Goal: Check status: Check status

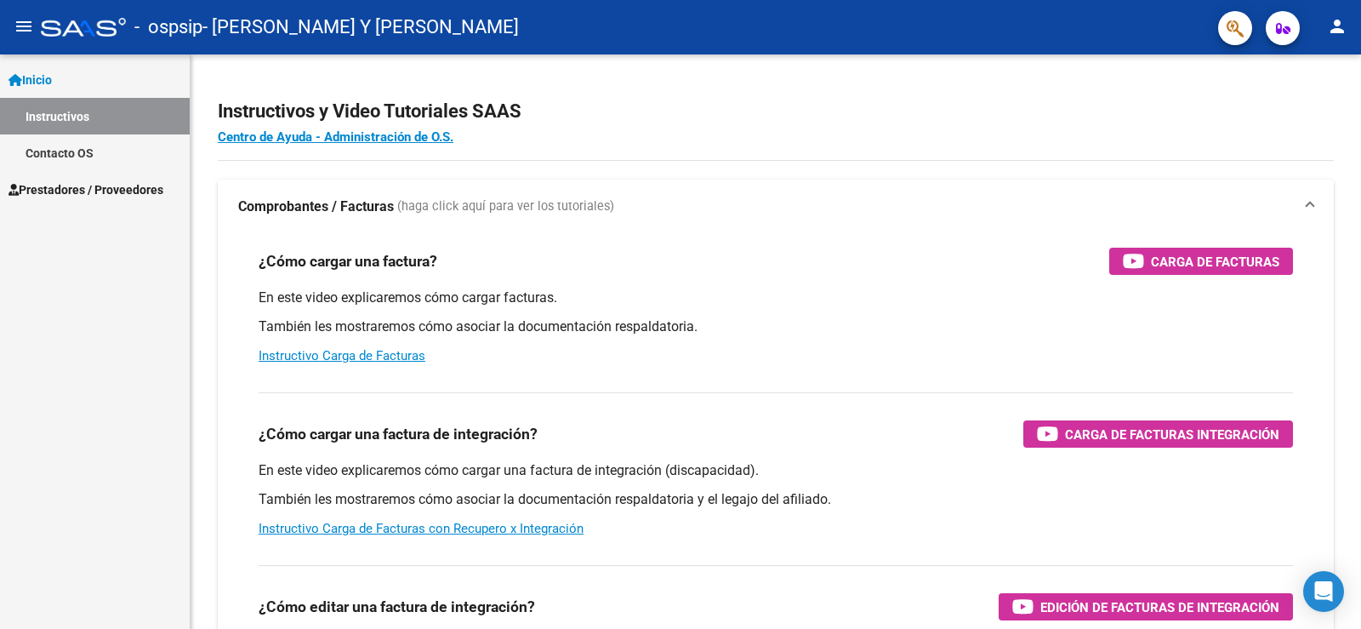
click at [95, 185] on span "Prestadores / Proveedores" at bounding box center [86, 189] width 155 height 19
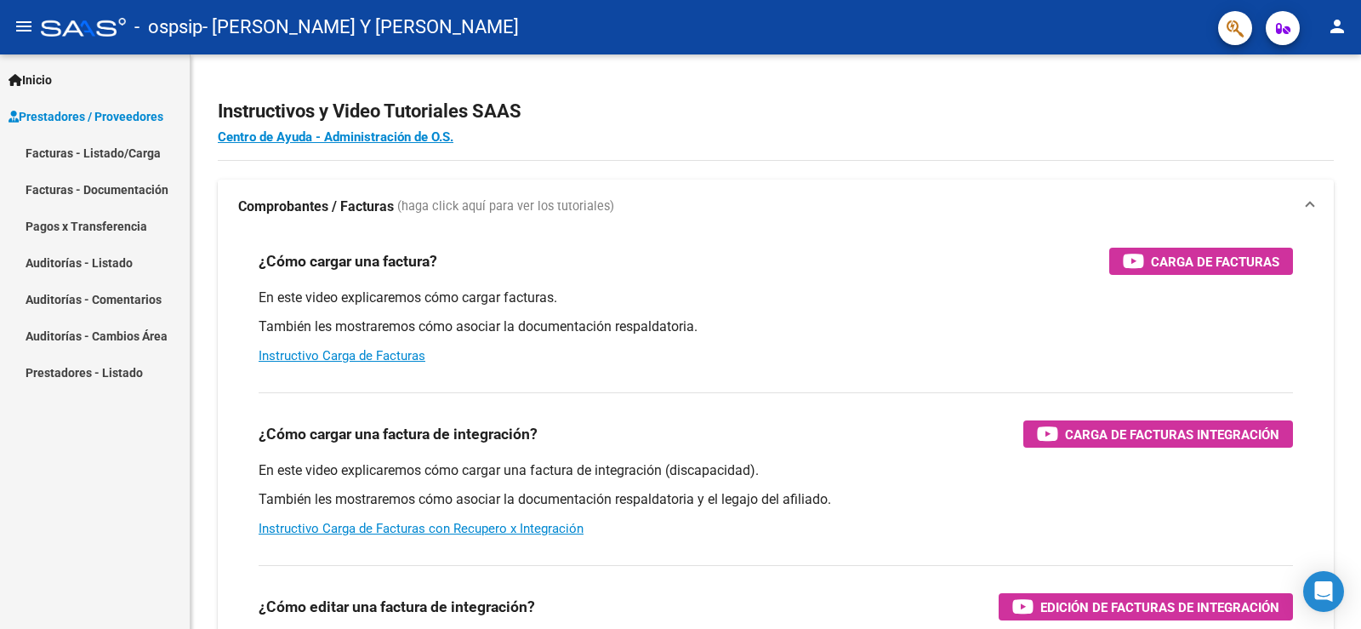
click at [96, 161] on link "Facturas - Listado/Carga" at bounding box center [95, 152] width 190 height 37
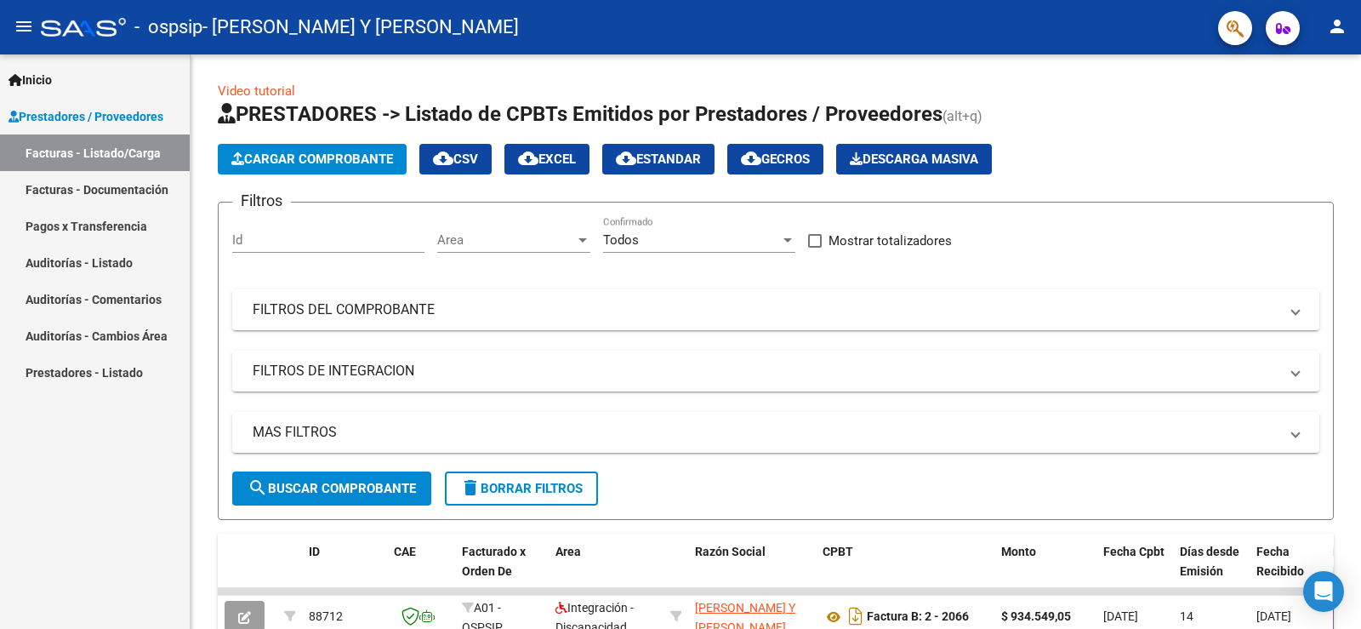
click at [104, 191] on link "Facturas - Documentación" at bounding box center [95, 189] width 190 height 37
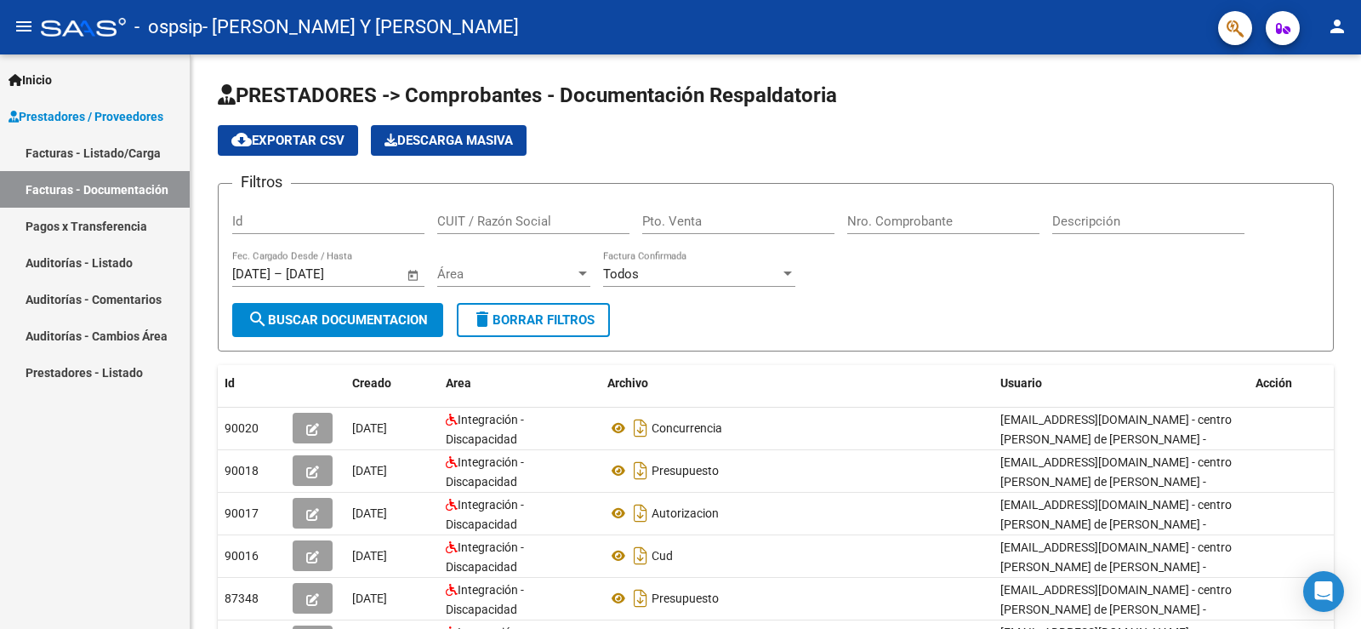
click at [105, 223] on link "Pagos x Transferencia" at bounding box center [95, 226] width 190 height 37
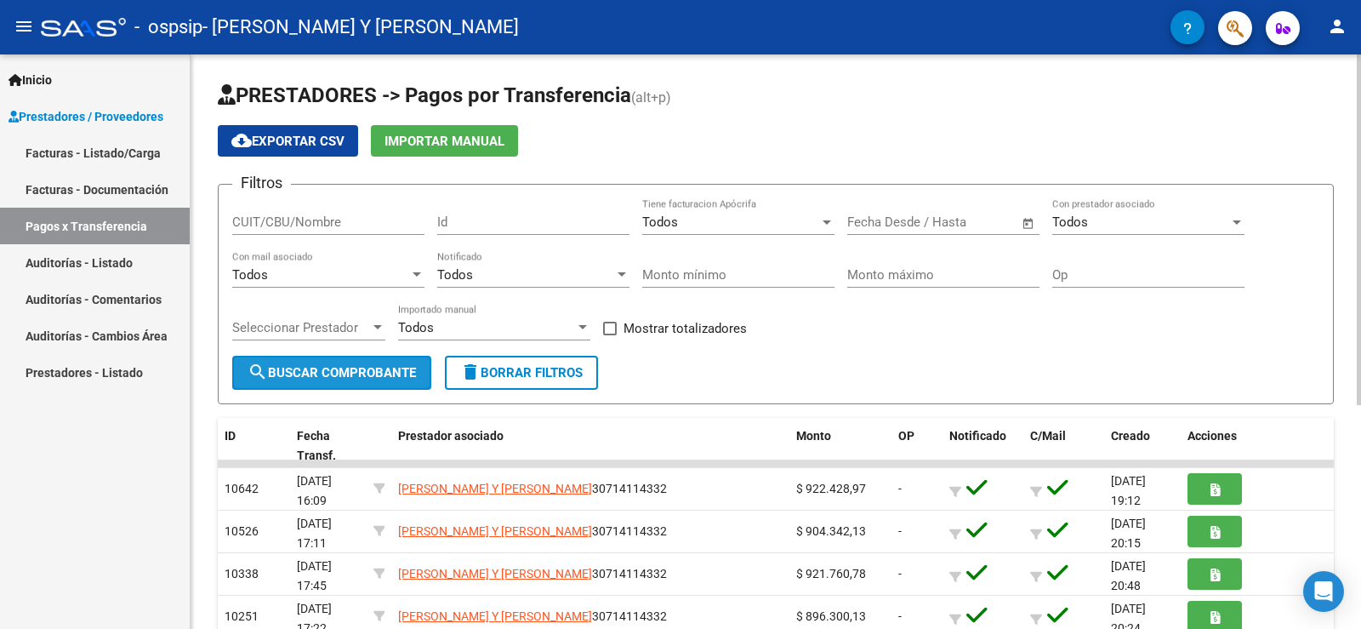
click at [302, 380] on span "search Buscar Comprobante" at bounding box center [331, 372] width 168 height 15
click at [604, 330] on span at bounding box center [610, 328] width 14 height 14
click at [609, 335] on input "Mostrar totalizadores" at bounding box center [609, 335] width 1 height 1
click at [604, 330] on span at bounding box center [610, 328] width 14 height 14
click at [609, 335] on input "Mostrar totalizadores" at bounding box center [609, 335] width 1 height 1
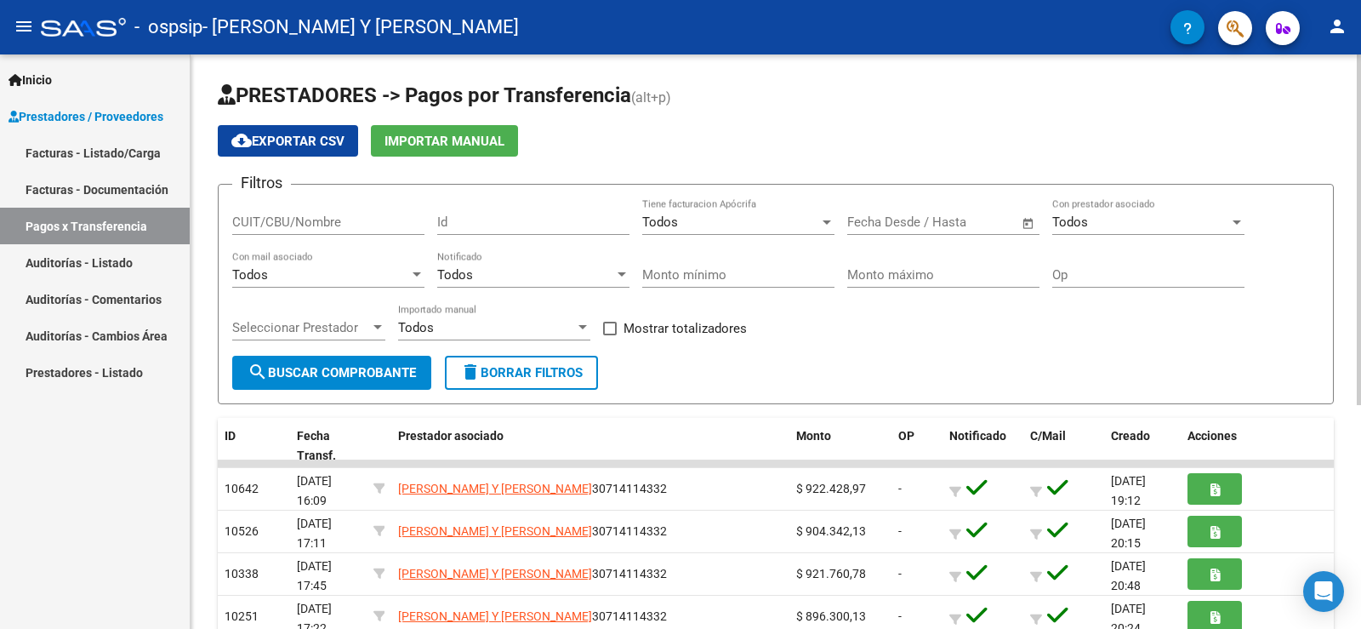
click at [604, 330] on span at bounding box center [610, 328] width 14 height 14
click at [609, 335] on input "Mostrar totalizadores" at bounding box center [609, 335] width 1 height 1
click at [609, 332] on span at bounding box center [610, 328] width 14 height 14
click at [609, 335] on input "Mostrar totalizadores" at bounding box center [609, 335] width 1 height 1
checkbox input "false"
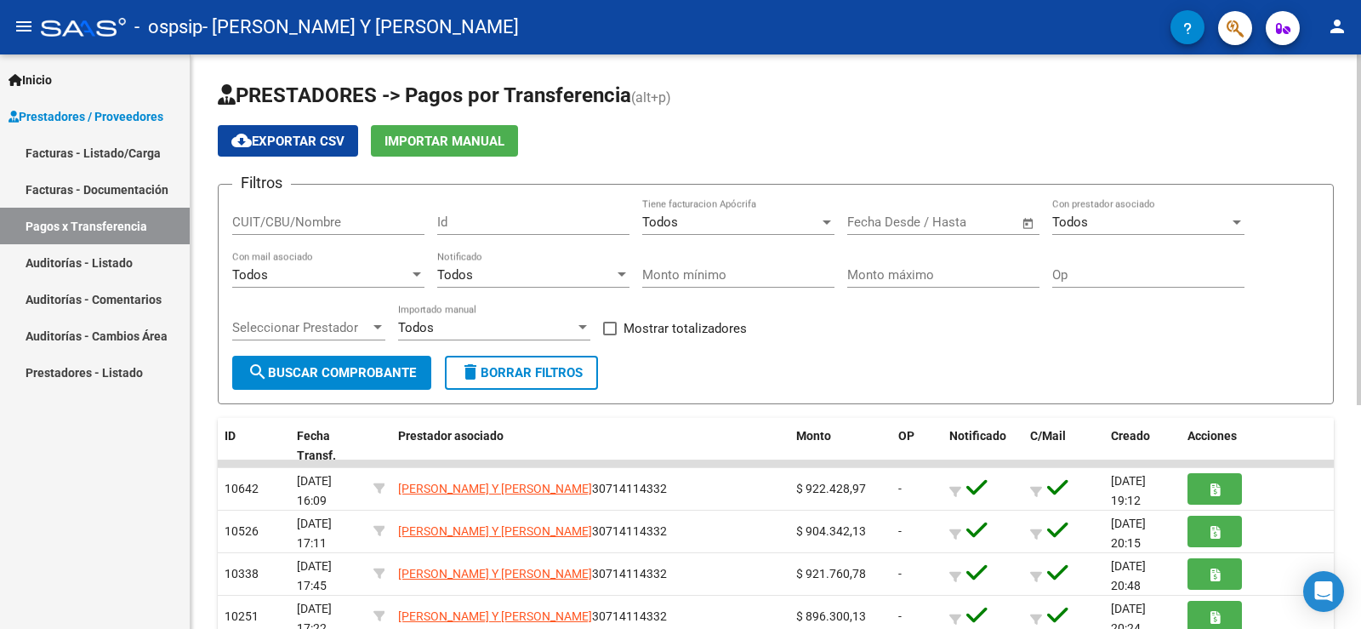
click at [672, 225] on span "Todos" at bounding box center [660, 221] width 36 height 15
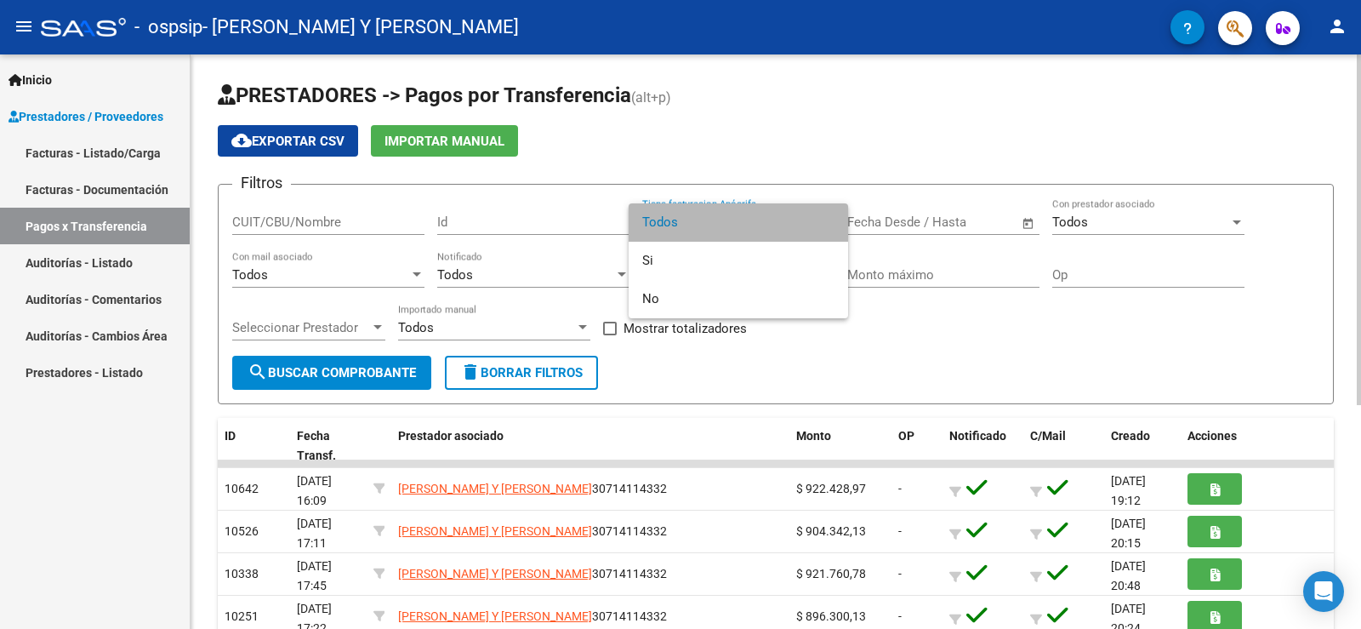
click at [672, 225] on span "Todos" at bounding box center [738, 222] width 192 height 38
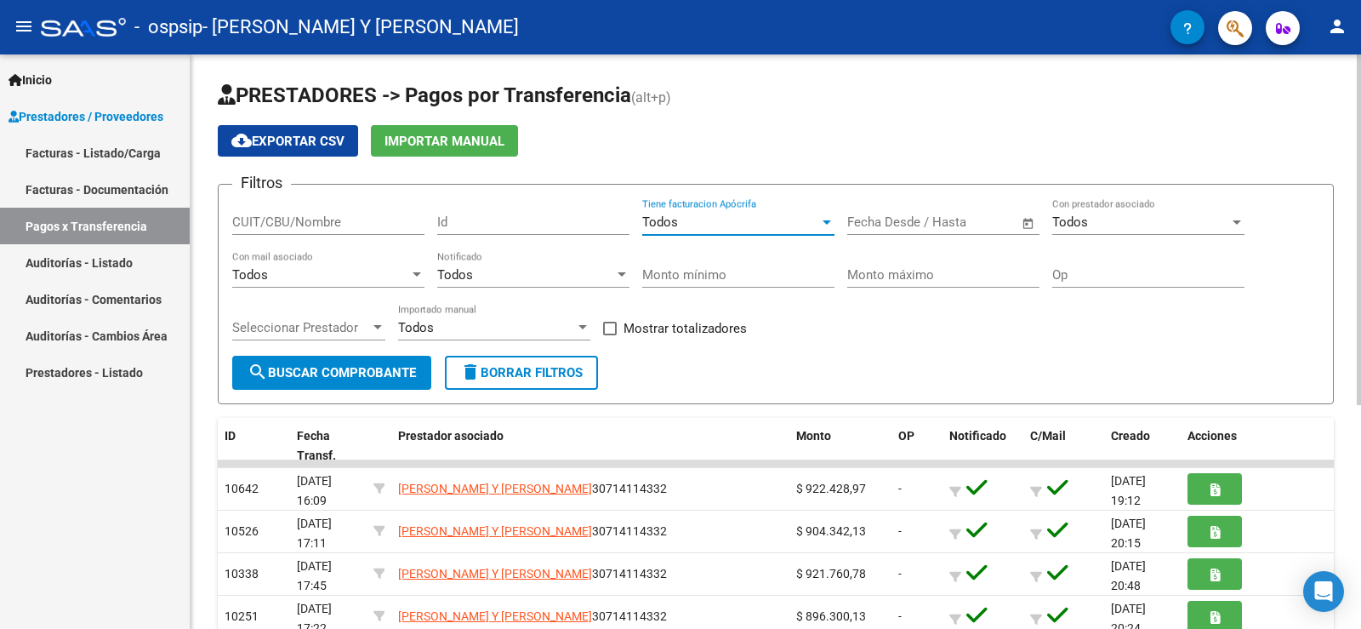
click at [369, 327] on span "Seleccionar Prestador" at bounding box center [301, 327] width 138 height 15
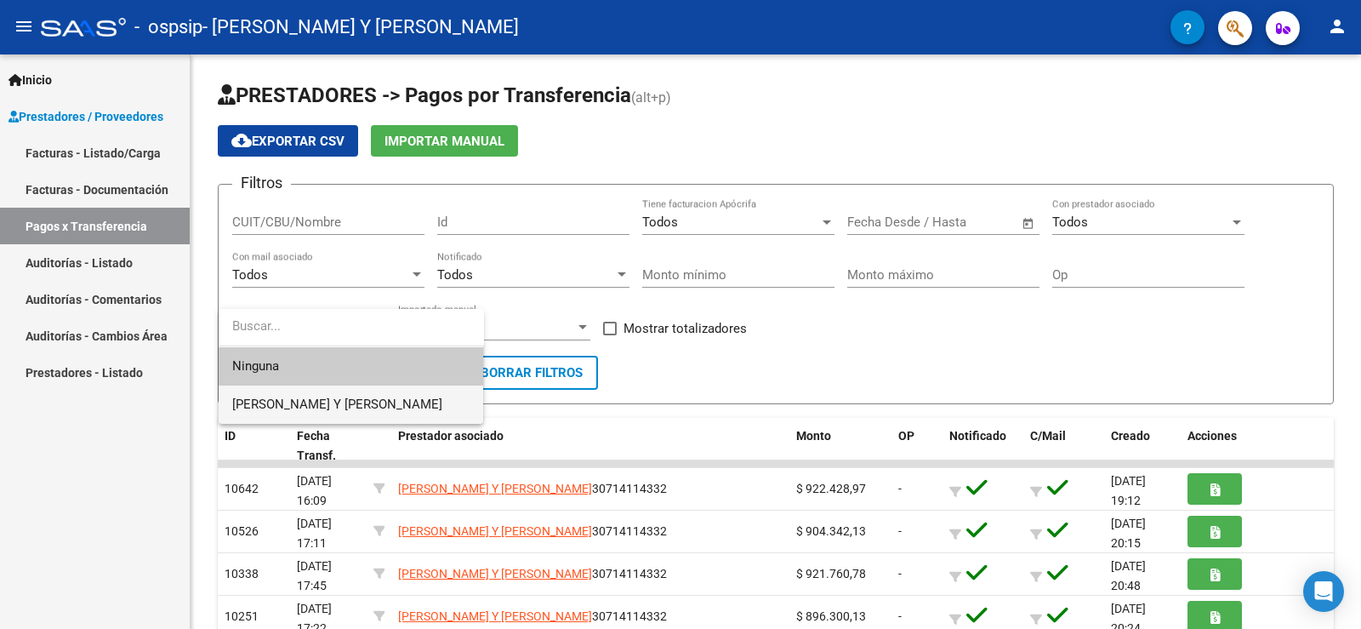
click at [370, 401] on span "[PERSON_NAME] Y [PERSON_NAME]" at bounding box center [337, 403] width 210 height 15
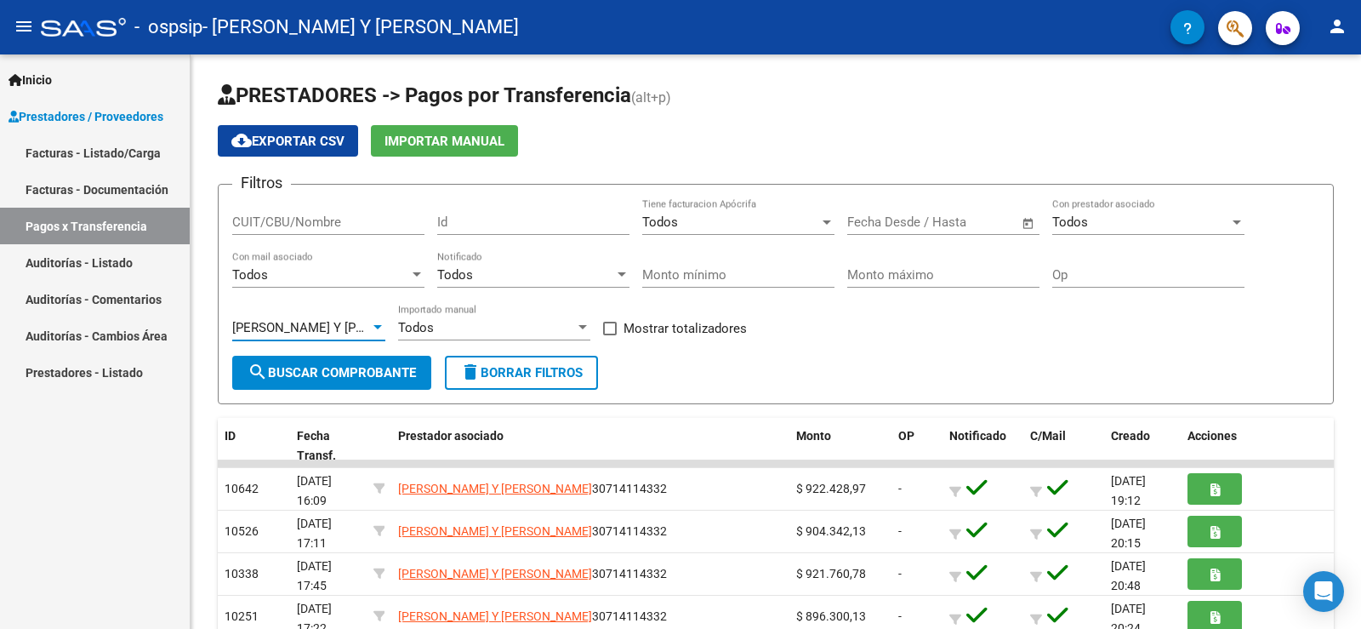
click at [370, 401] on form "Filtros CUIT/CBU/Nombre Id Todos Tiene facturacion Apócrifa Fecha inicio – Fech…" at bounding box center [776, 294] width 1116 height 220
click at [369, 373] on span "search Buscar Comprobante" at bounding box center [331, 372] width 168 height 15
click at [414, 326] on span "Todos" at bounding box center [416, 327] width 36 height 15
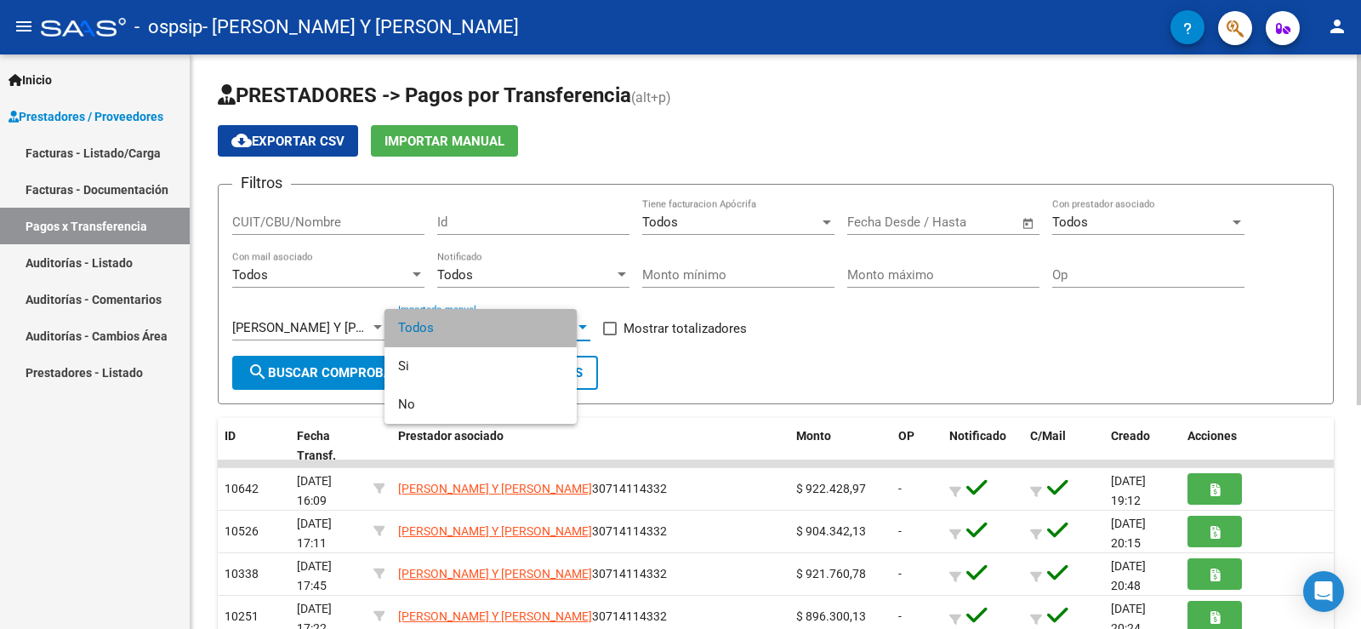
click at [414, 326] on span "Todos" at bounding box center [480, 328] width 165 height 38
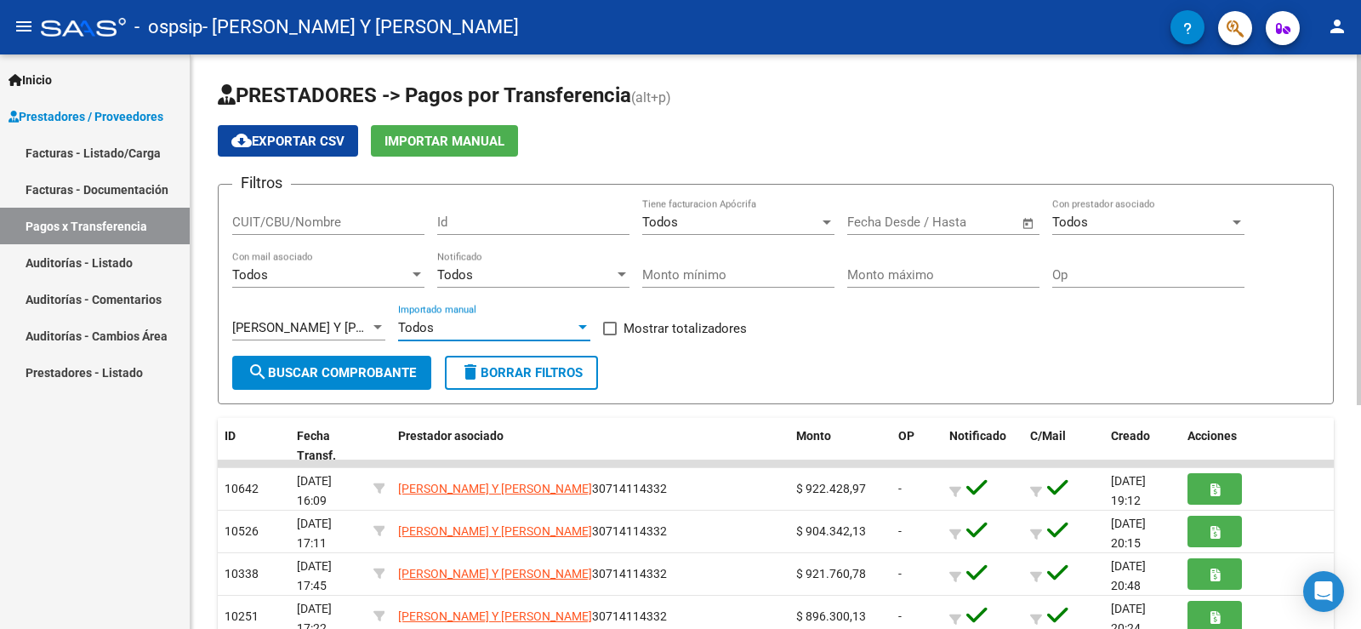
click at [414, 326] on span "Todos" at bounding box center [416, 327] width 36 height 15
